Goal: Communication & Community: Answer question/provide support

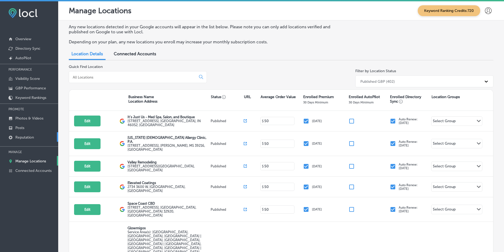
click at [35, 135] on link "Reputation" at bounding box center [29, 137] width 58 height 10
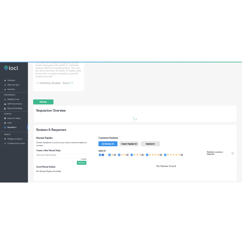
scroll to position [106, 0]
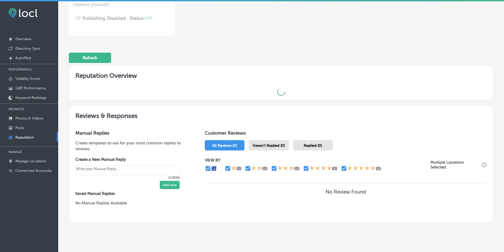
click at [245, 145] on span "Haven't Replied (0)" at bounding box center [268, 145] width 32 height 4
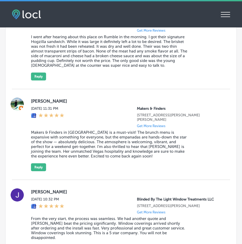
scroll to position [1797, 0]
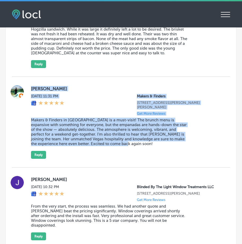
drag, startPoint x: 32, startPoint y: 96, endPoint x: 197, endPoint y: 158, distance: 176.2
click at [196, 157] on div "[PERSON_NAME] [DATE] 11:31 PM Makers & Finders [STREET_ADDRESS][PERSON_NAME][PE…" at bounding box center [126, 122] width 190 height 74
copy div "[PERSON_NAME] [DATE] 11:31 PM Makers & Finders [STREET_ADDRESS][PERSON_NAME][PE…"
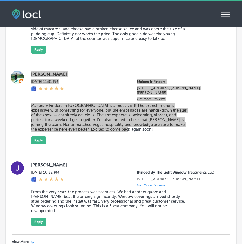
scroll to position [1824, 0]
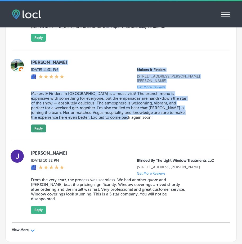
click at [35, 133] on button "Reply" at bounding box center [38, 129] width 15 height 8
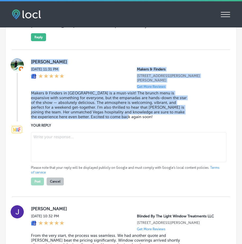
scroll to position [1823, 0]
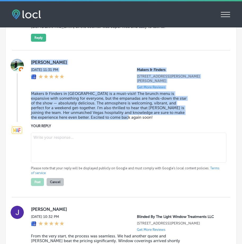
type textarea "x"
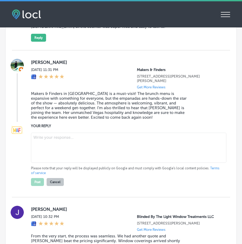
click at [46, 150] on textarea at bounding box center [128, 148] width 195 height 30
paste textarea "Thank you for the amazing review, [PERSON_NAME]! We’re so glad to hear you enjo…"
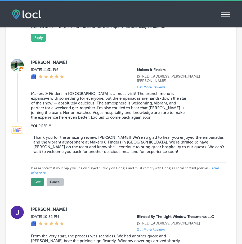
type textarea "Thank you for the amazing review, [PERSON_NAME]! We’re so glad to hear you enjo…"
click at [38, 186] on button "Post" at bounding box center [37, 182] width 13 height 8
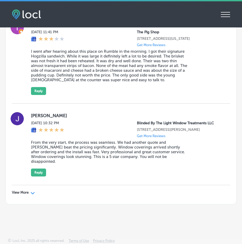
scroll to position [1775, 0]
click at [31, 194] on div "View More Path Created with Sketch." at bounding box center [23, 193] width 23 height 4
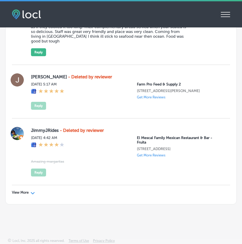
scroll to position [3342, 0]
click at [31, 194] on icon "Path Created with Sketch." at bounding box center [33, 193] width 4 height 2
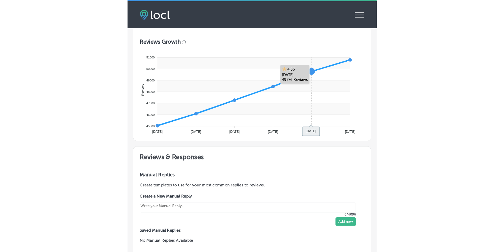
scroll to position [303, 0]
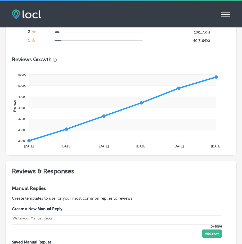
type textarea "x"
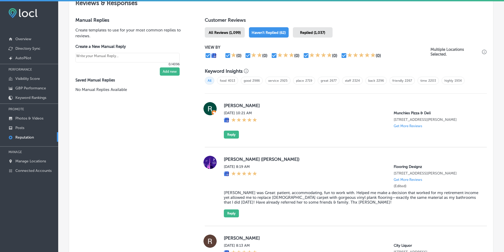
scroll to position [298, 0]
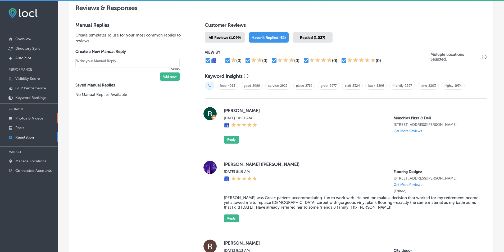
click at [29, 117] on p "Photos & Videos" at bounding box center [29, 118] width 28 height 4
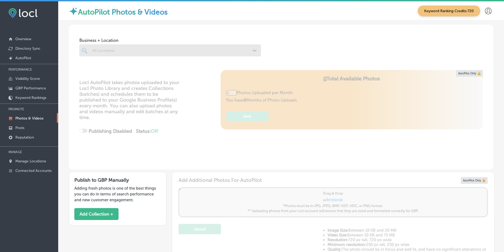
click at [241, 51] on div at bounding box center [169, 50] width 181 height 12
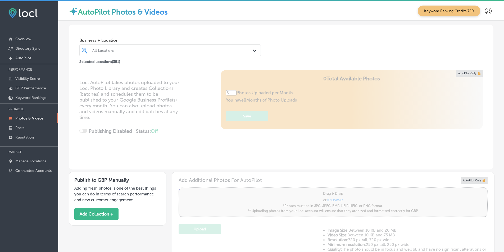
click at [245, 51] on icon "Path Created with Sketch." at bounding box center [254, 50] width 4 height 2
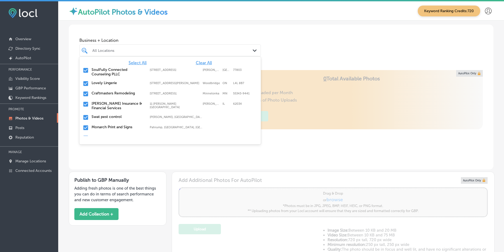
click at [202, 63] on span "Clear All" at bounding box center [204, 62] width 16 height 5
click at [122, 50] on div "All Locations" at bounding box center [172, 50] width 161 height 4
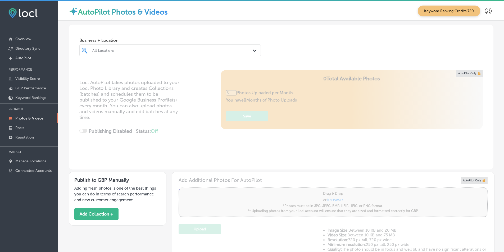
type input "0"
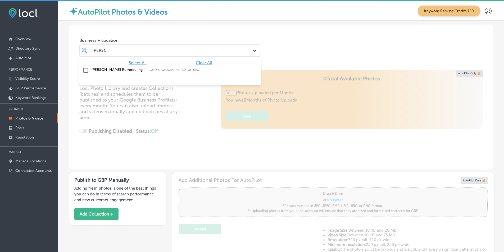
click at [85, 70] on input "checkbox" at bounding box center [85, 70] width 6 height 6
type input "[PERSON_NAME]"
click at [245, 53] on div "Business + Location option focused, 2 of 352. 2 results available for search te…" at bounding box center [281, 45] width 424 height 40
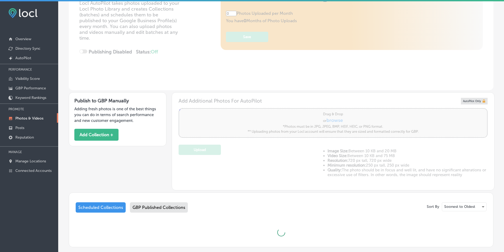
type input "5"
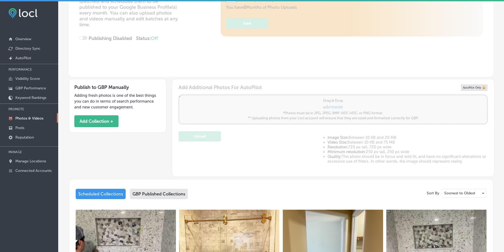
scroll to position [106, 0]
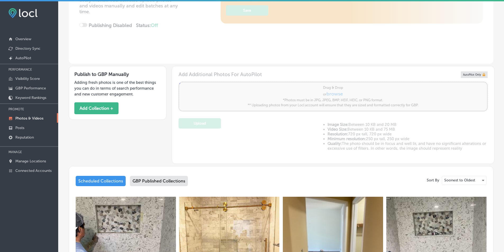
click at [166, 180] on div "GBP Published Collections" at bounding box center [159, 181] width 58 height 10
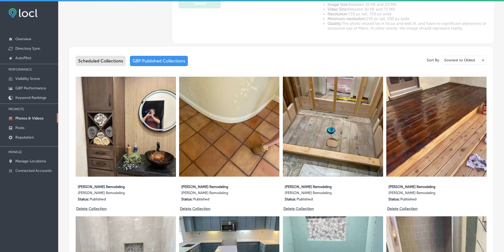
scroll to position [238, 0]
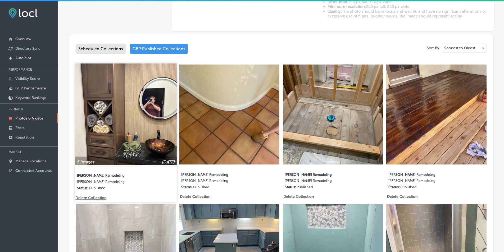
click at [131, 99] on img at bounding box center [125, 113] width 101 height 101
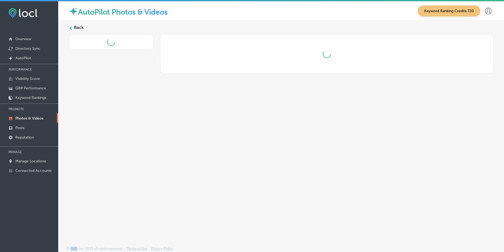
click at [131, 99] on div "Back" at bounding box center [280, 121] width 445 height 201
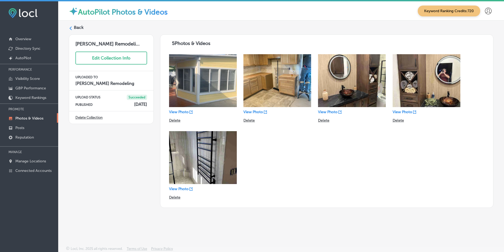
click at [70, 30] on div at bounding box center [71, 28] width 4 height 5
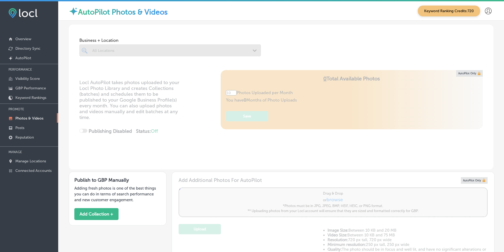
type input "5"
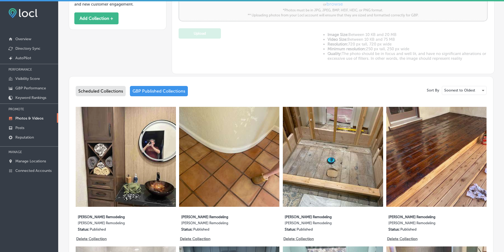
scroll to position [238, 0]
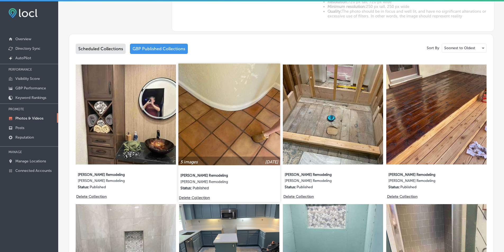
click at [217, 130] on img at bounding box center [228, 113] width 101 height 101
